Goal: Information Seeking & Learning: Learn about a topic

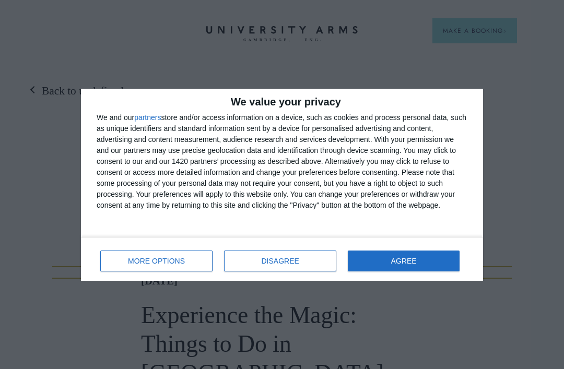
click at [424, 264] on button "AGREE" at bounding box center [404, 261] width 112 height 21
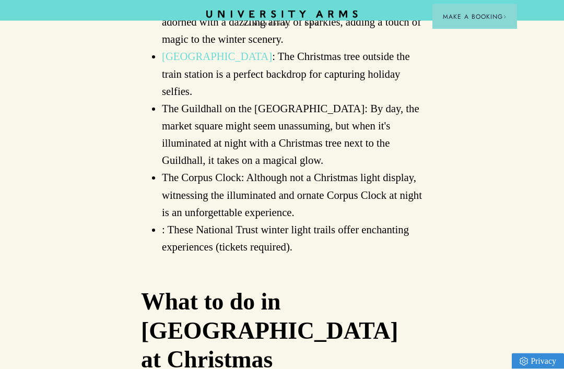
scroll to position [2390, 0]
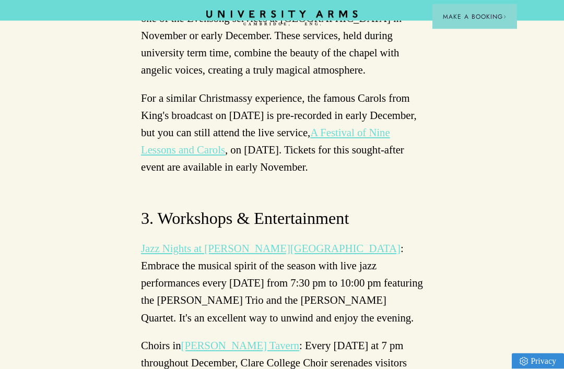
scroll to position [3057, 0]
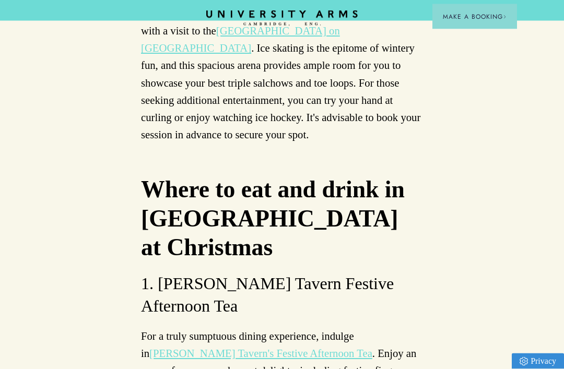
scroll to position [4342, 0]
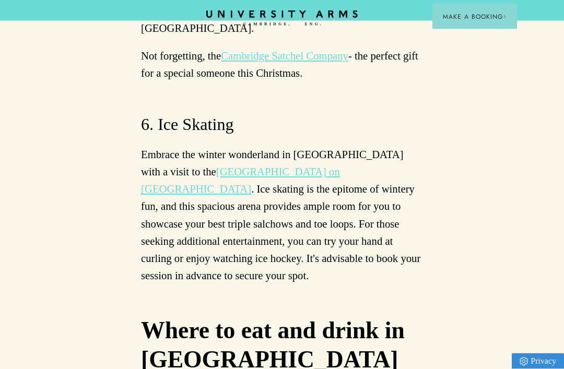
scroll to position [4165, 0]
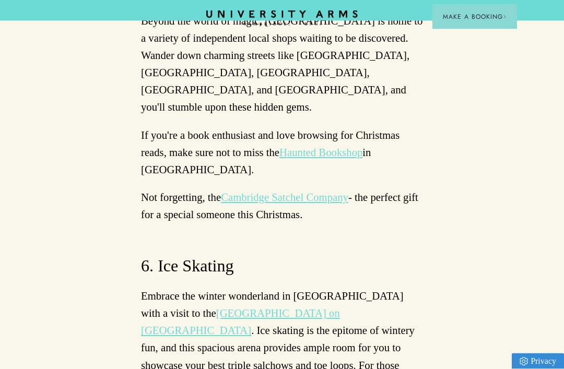
scroll to position [4062, 0]
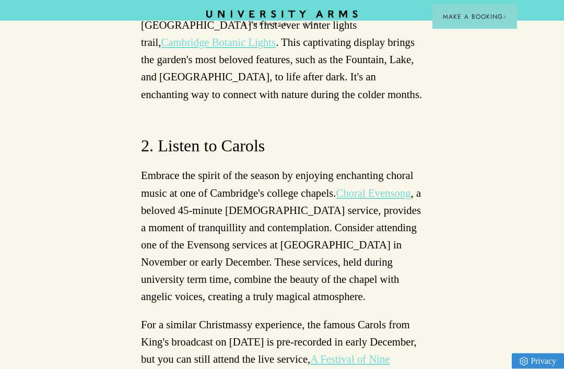
scroll to position [2829, 0]
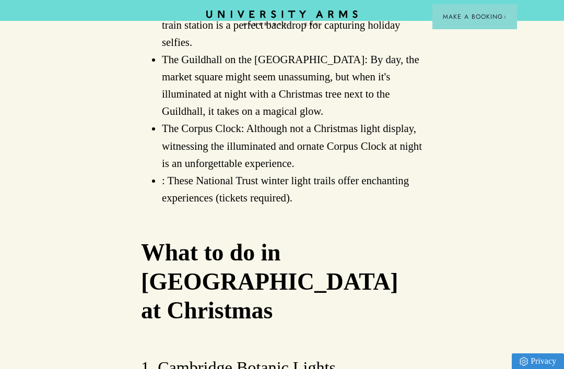
scroll to position [2438, 0]
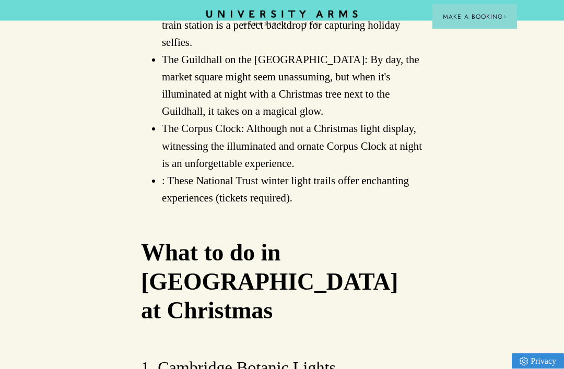
scroll to position [2439, 0]
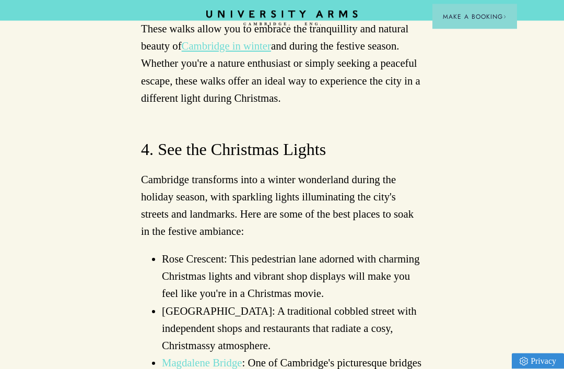
scroll to position [2019, 0]
